Goal: Task Accomplishment & Management: Use online tool/utility

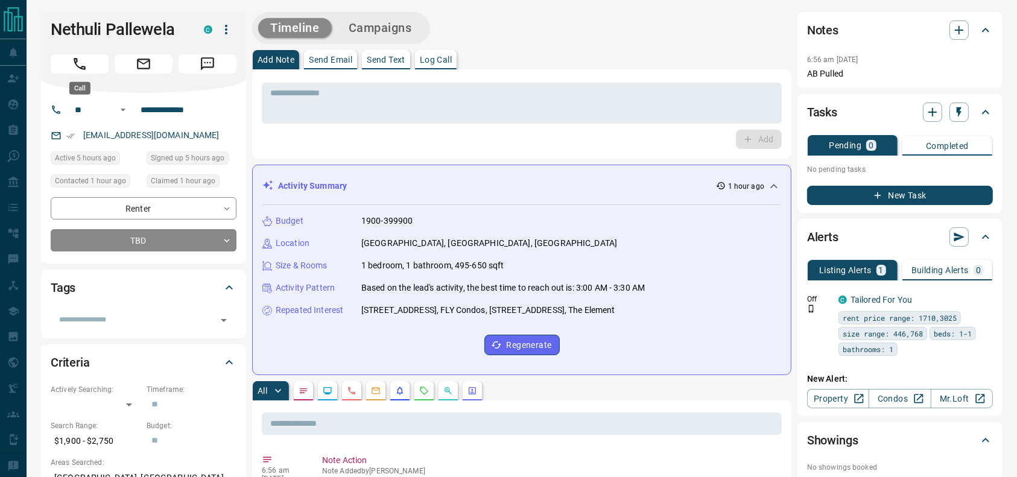
click at [58, 60] on button "Call" at bounding box center [80, 63] width 58 height 19
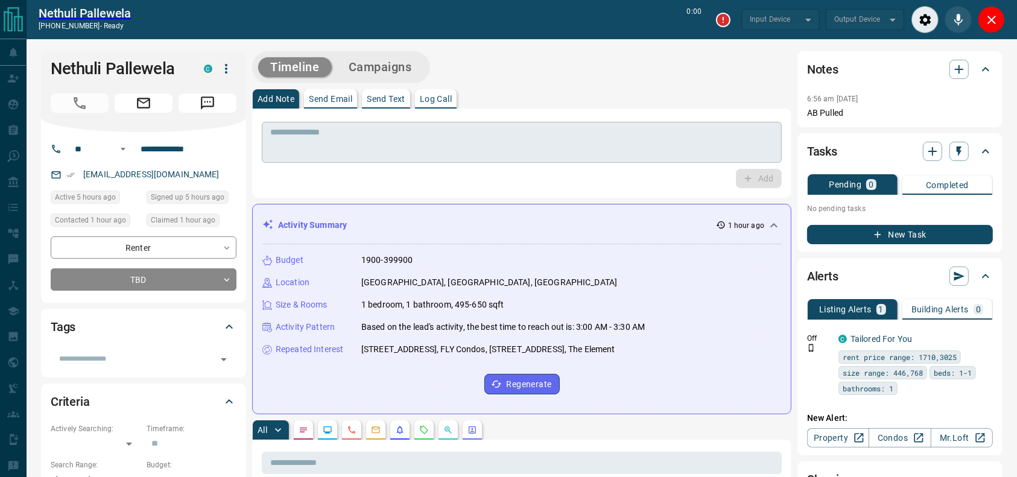
type input "*******"
click at [635, 112] on div "* ​ Add" at bounding box center [521, 153] width 539 height 89
click at [631, 104] on div "Add Note Send Email Send Text Log Call" at bounding box center [521, 98] width 539 height 19
click at [631, 100] on div "Add Note Send Email Send Text Log Call" at bounding box center [521, 98] width 539 height 19
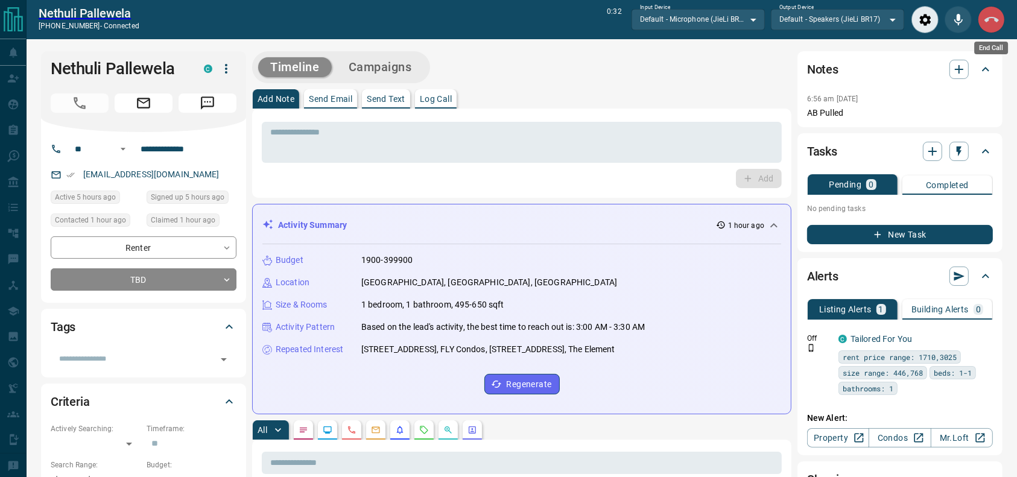
click at [1001, 19] on button "End Call" at bounding box center [991, 19] width 27 height 27
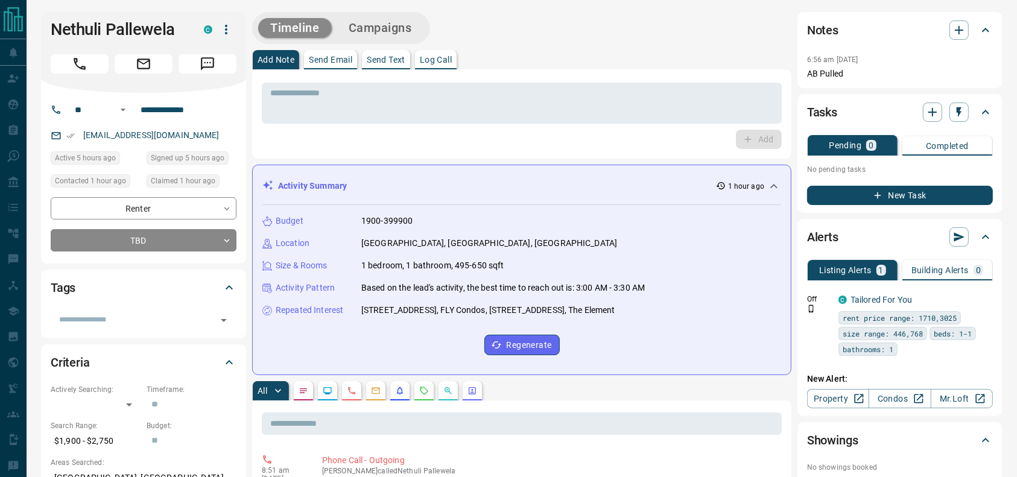
click at [601, 55] on div "Add Note Send Email Send Text Log Call" at bounding box center [521, 59] width 539 height 19
click at [400, 122] on div "* ​" at bounding box center [522, 103] width 520 height 41
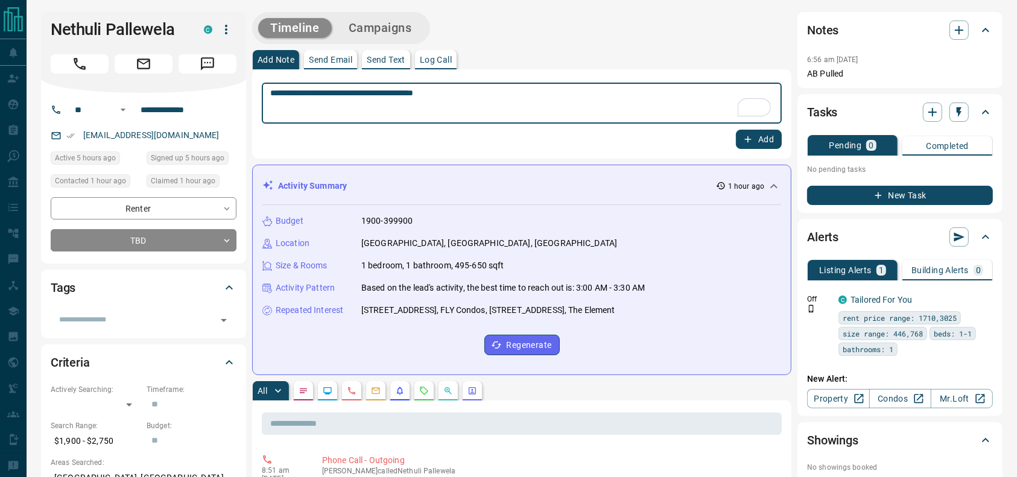
type textarea "**********"
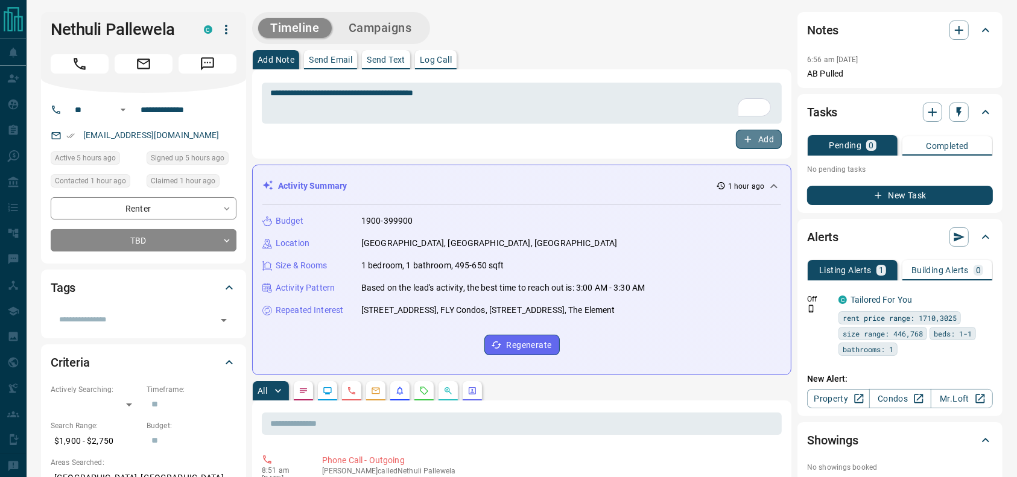
click at [762, 133] on button "Add" at bounding box center [759, 139] width 46 height 19
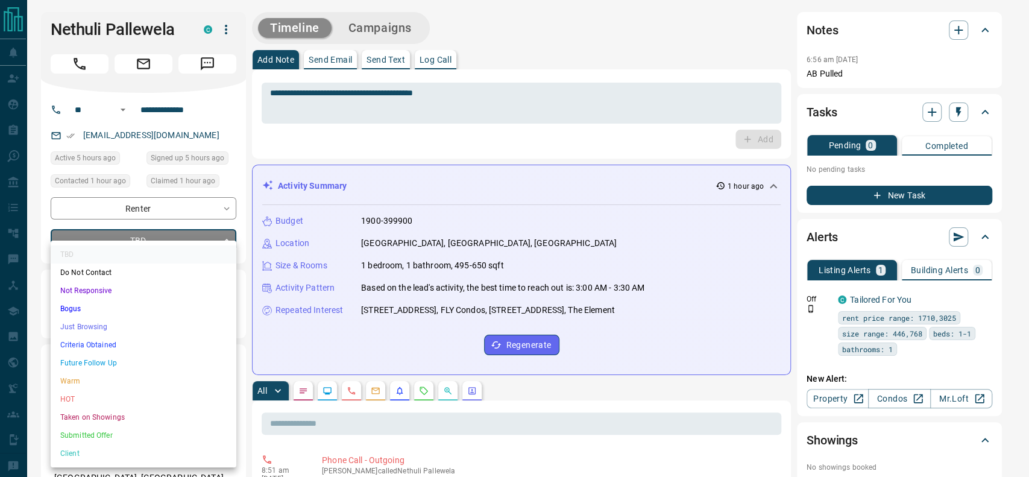
click at [137, 330] on li "Just Browsing" at bounding box center [144, 327] width 186 height 18
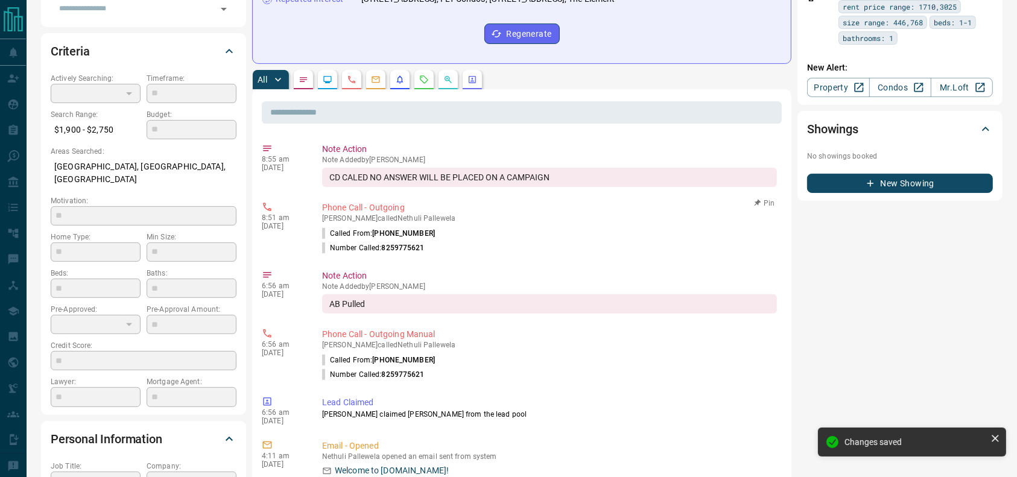
scroll to position [312, 0]
type input "*"
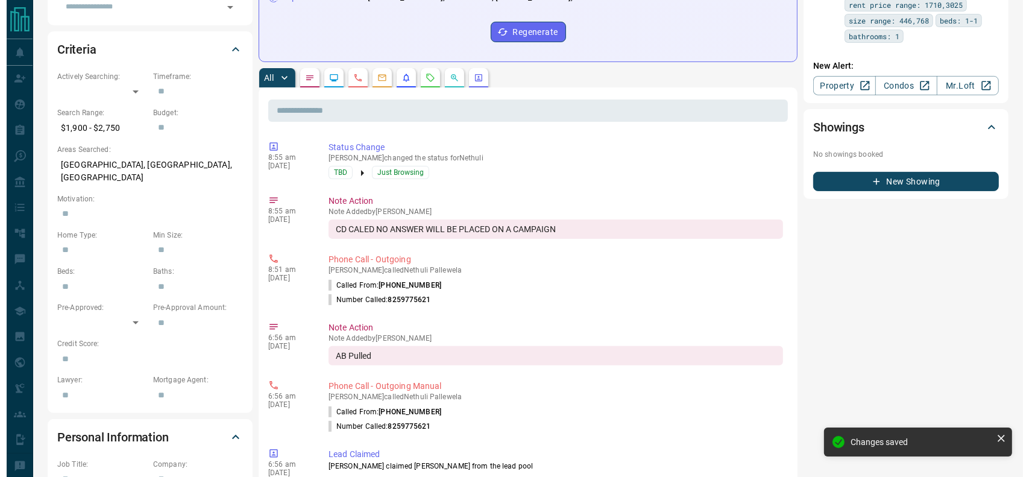
scroll to position [0, 0]
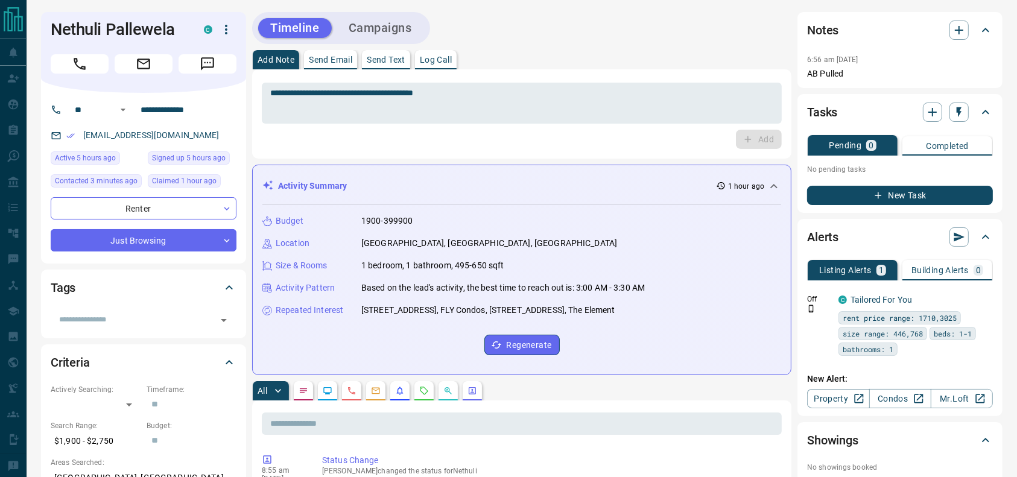
click at [375, 25] on button "Campaigns" at bounding box center [380, 28] width 87 height 20
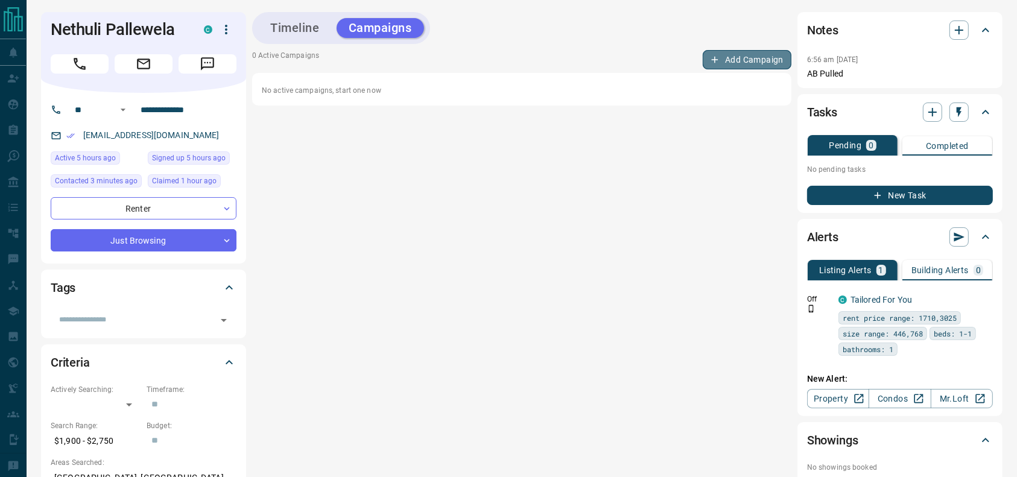
click at [748, 60] on button "Add Campaign" at bounding box center [747, 59] width 89 height 19
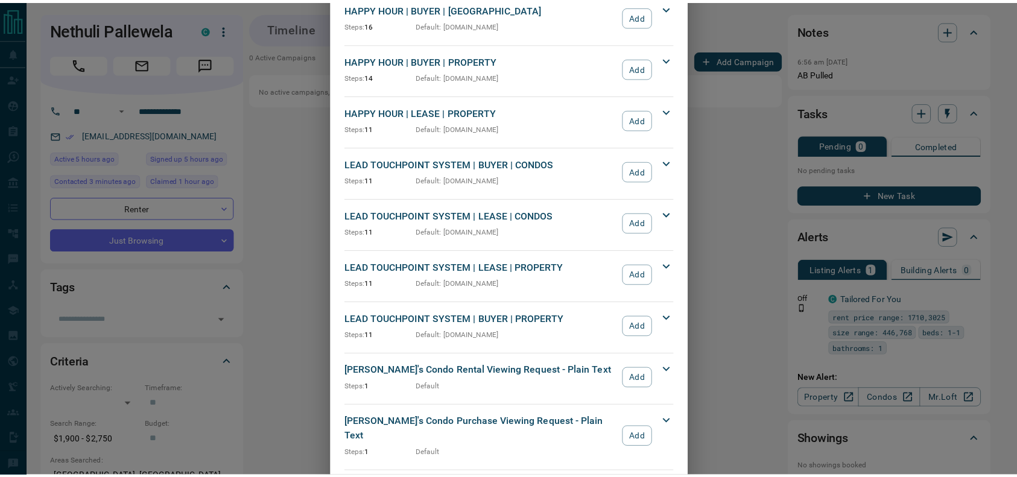
scroll to position [295, 0]
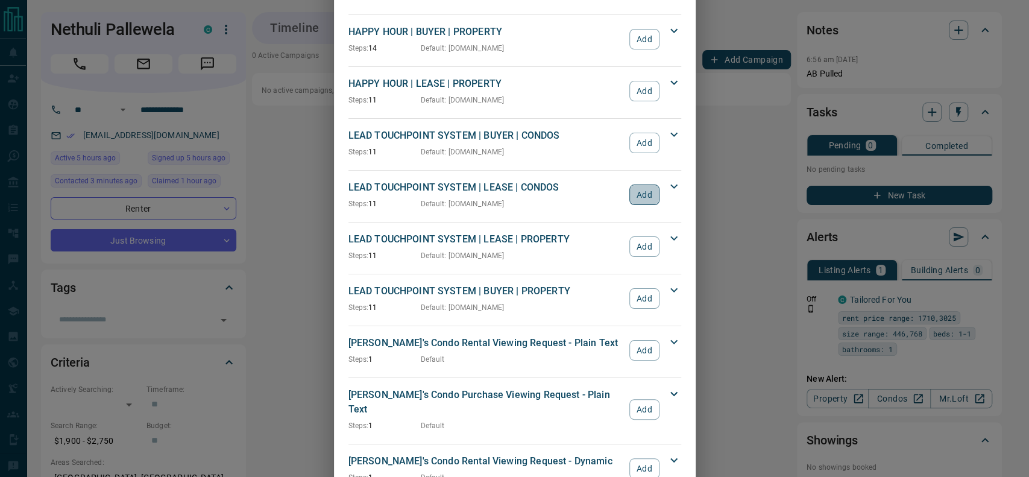
click at [650, 191] on button "Add" at bounding box center [645, 195] width 30 height 21
